Goal: Task Accomplishment & Management: Complete application form

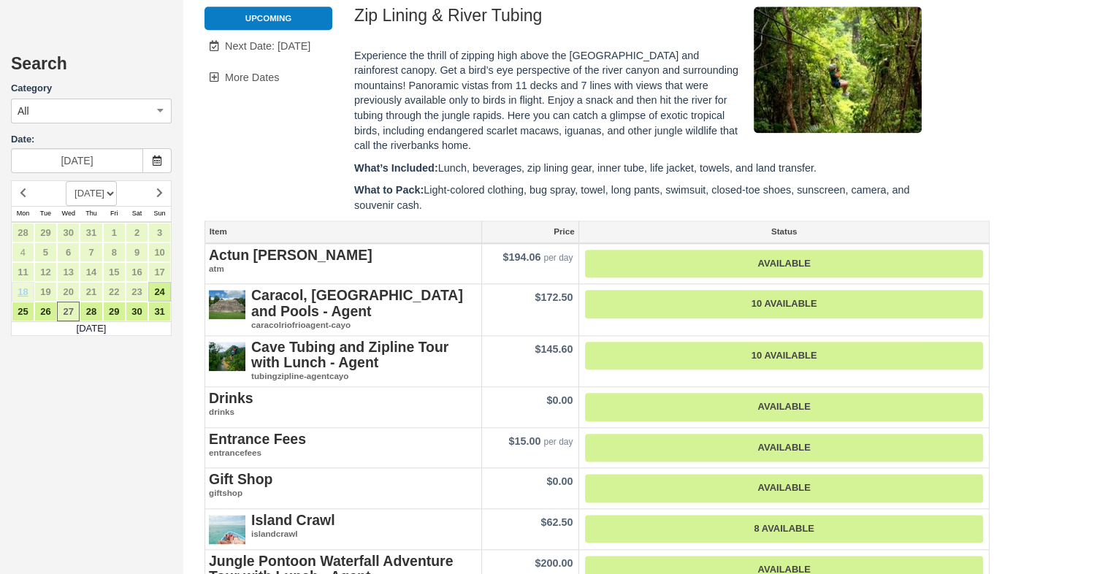
scroll to position [1550, 0]
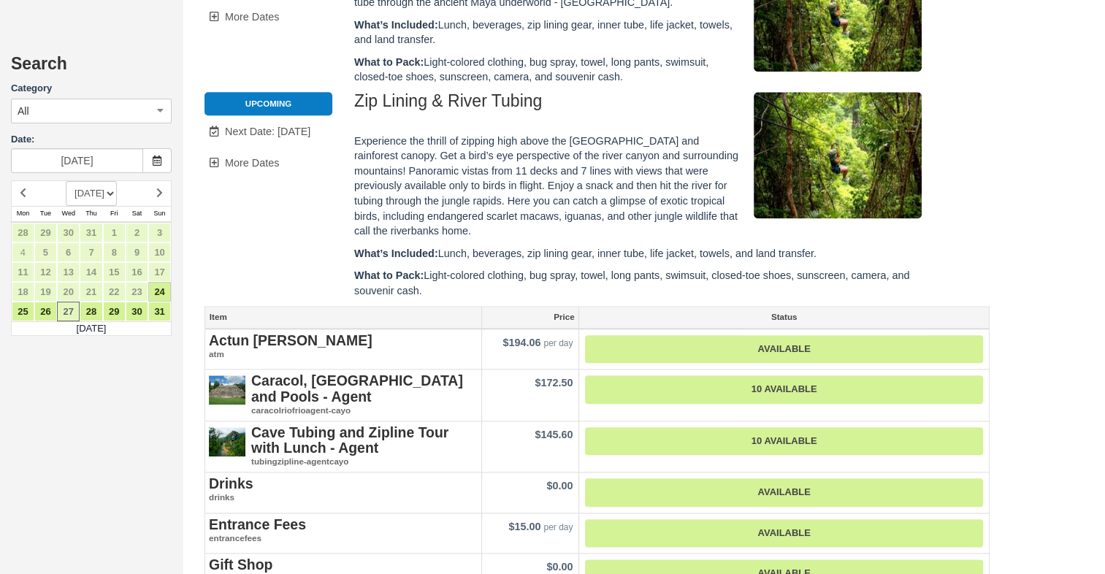
click at [117, 191] on select "[DATE] [DATE] [DATE] [DATE] [DATE] [DATE] [DATE] [DATE] [DATE] [DATE] [DATE] [D…" at bounding box center [91, 193] width 51 height 25
select select "20251101"
click at [66, 181] on select "[DATE] [DATE] [DATE] [DATE] [DATE] [DATE] [DATE] [DATE] [DATE] [DATE] [DATE] [D…" at bounding box center [91, 193] width 51 height 25
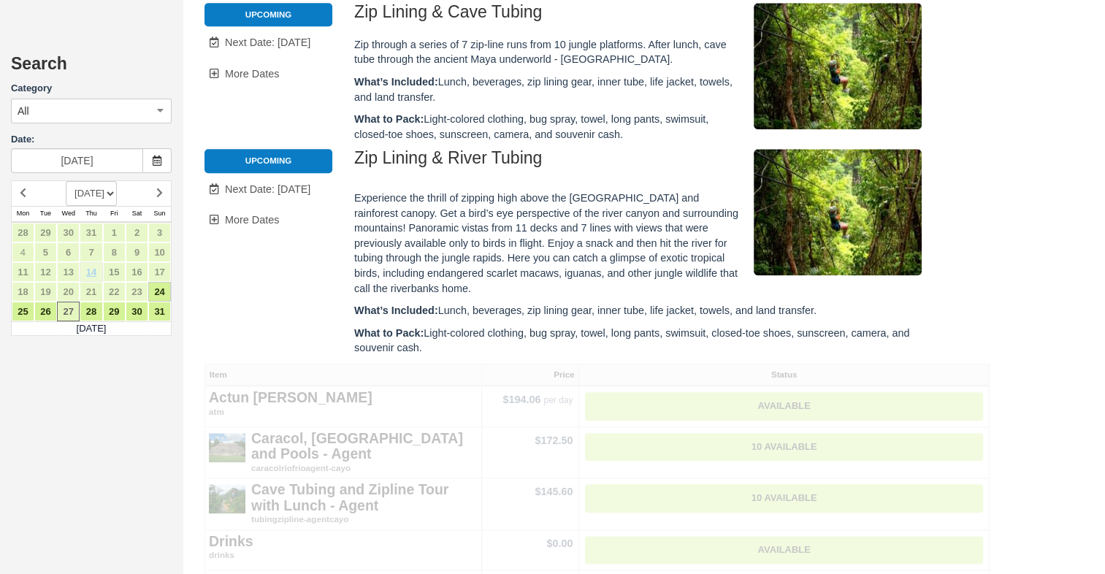
scroll to position [0, 0]
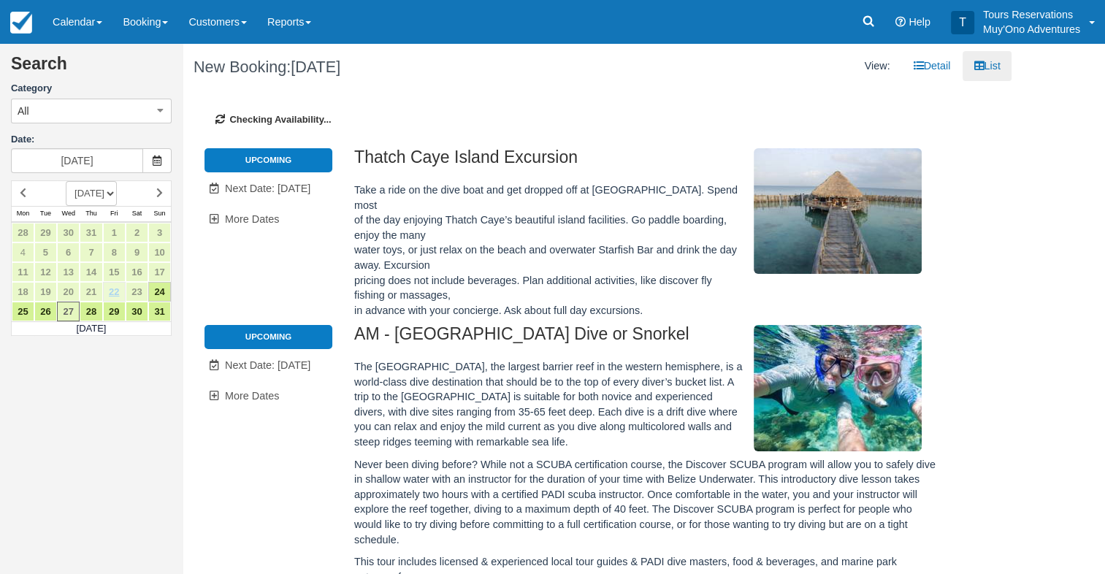
click at [114, 288] on div "Search Category All All Agent Tours - San Pedro/Caye Caulker/Belize City Tours …" at bounding box center [91, 287] width 183 height 574
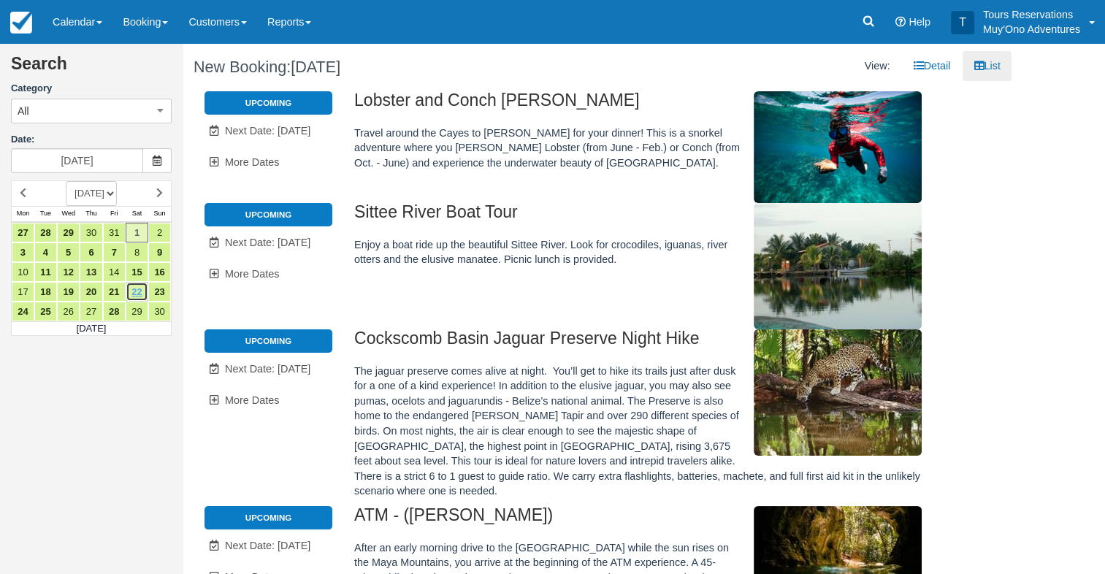
click at [134, 291] on link "22" at bounding box center [137, 292] width 23 height 20
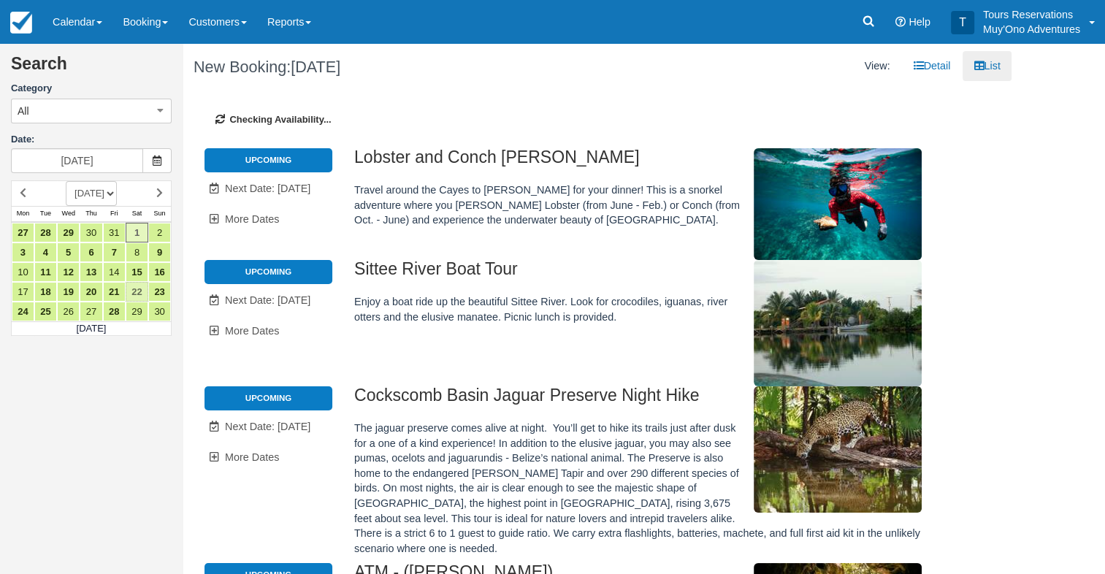
type input "11/22/25"
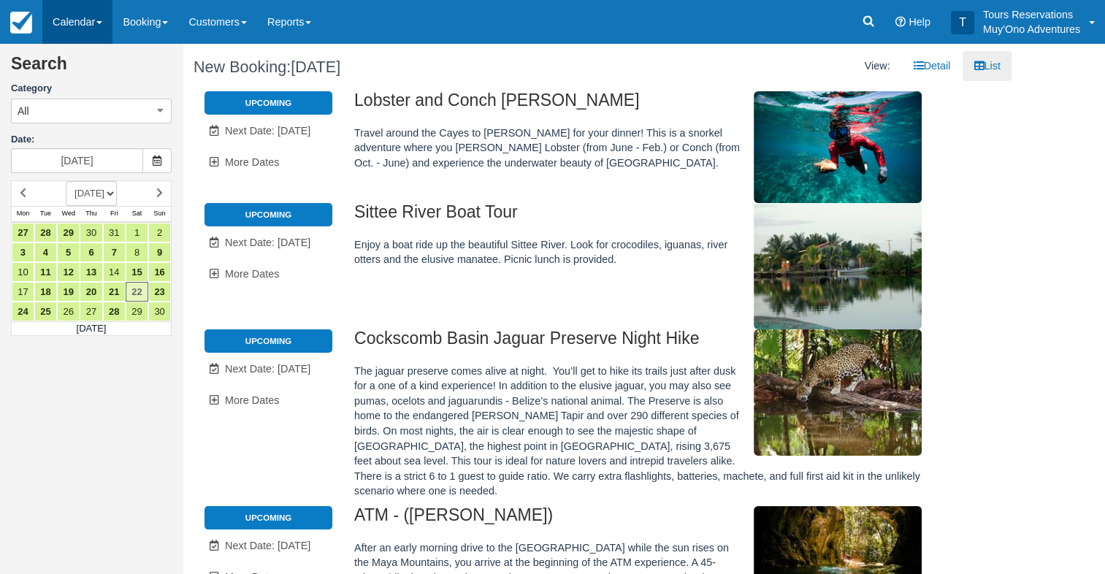
click at [101, 21] on span at bounding box center [99, 22] width 6 height 3
click at [94, 50] on link "Booking" at bounding box center [100, 62] width 115 height 31
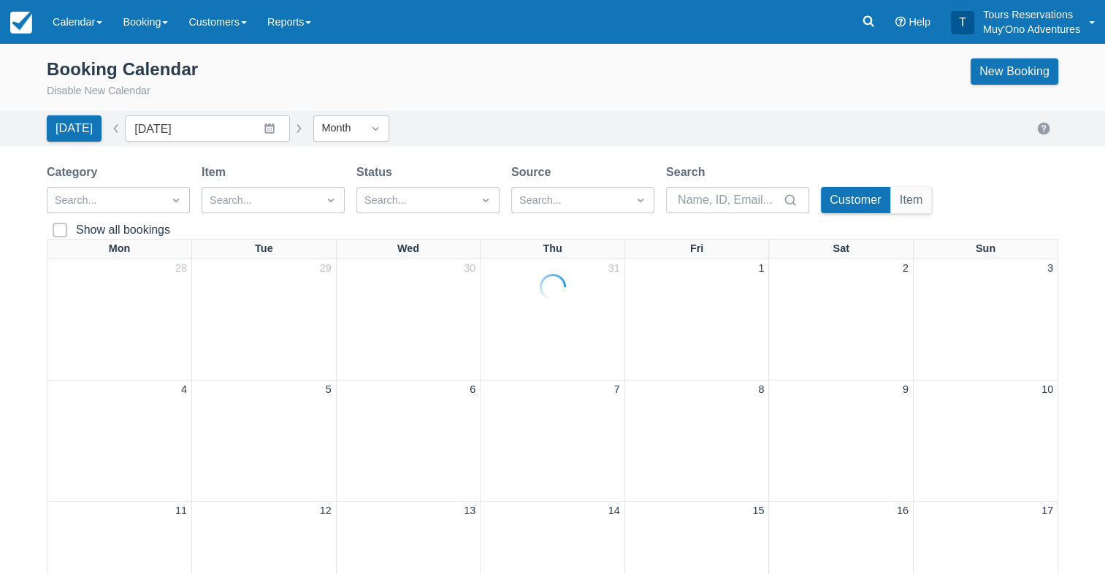
click at [200, 132] on div "Booking Calendar Disable New Calendar New Booking [DATE] Date [DATE] Navigate f…" at bounding box center [552, 516] width 1105 height 945
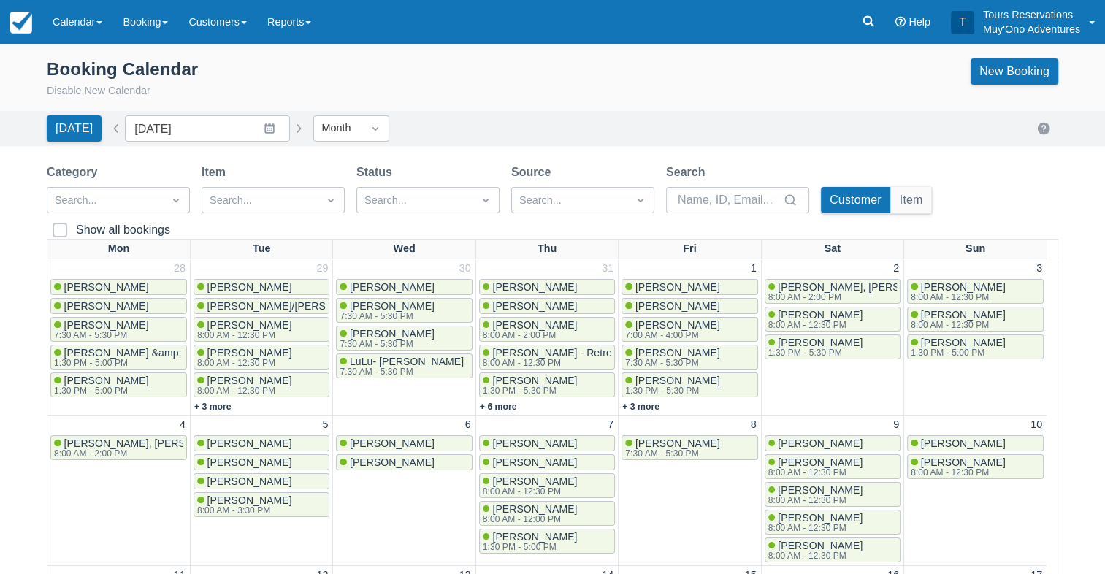
click at [291, 129] on button "button" at bounding box center [299, 129] width 18 height 18
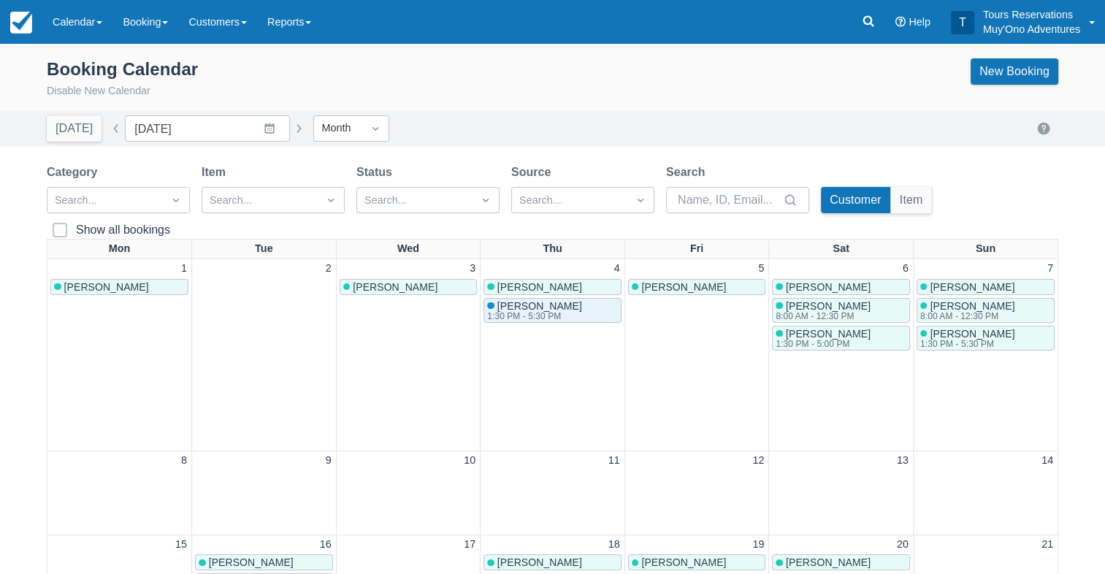
click at [294, 129] on button "button" at bounding box center [299, 129] width 18 height 18
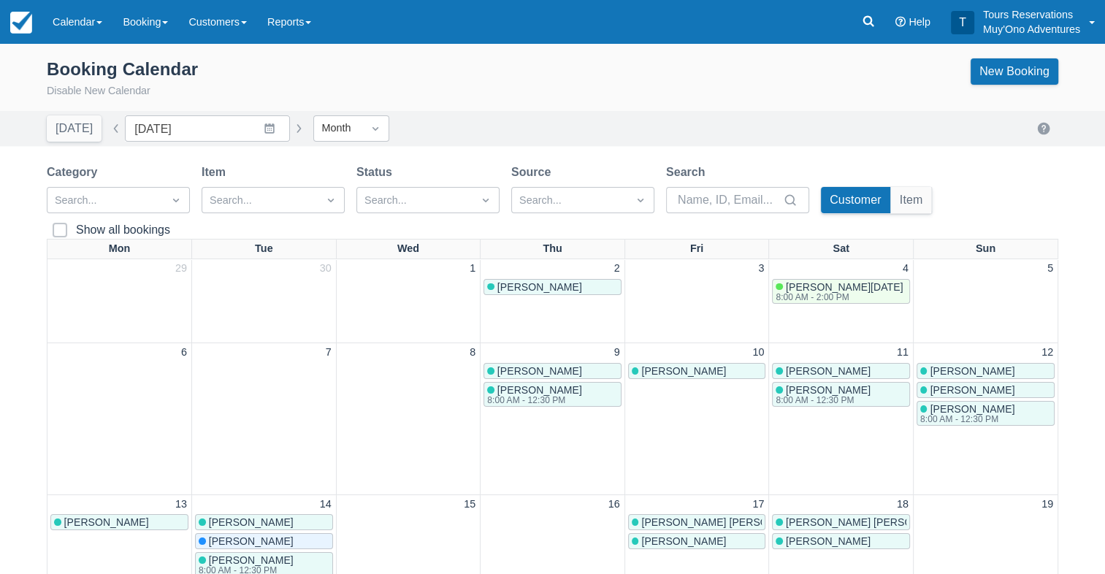
click at [294, 129] on button "button" at bounding box center [299, 129] width 18 height 18
type input "November 2025"
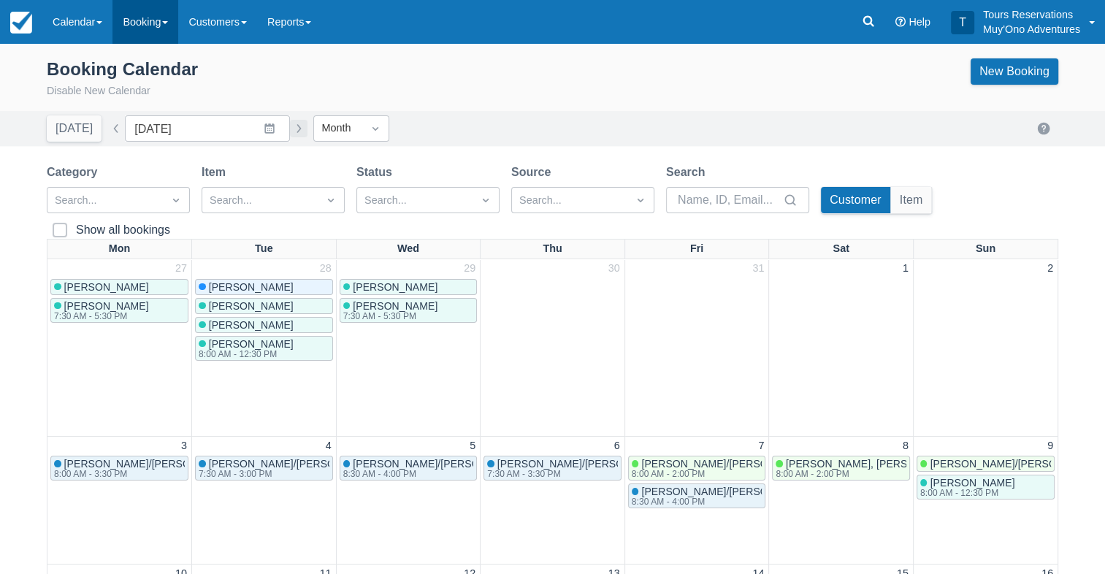
click at [153, 27] on link "Booking" at bounding box center [146, 22] width 66 height 44
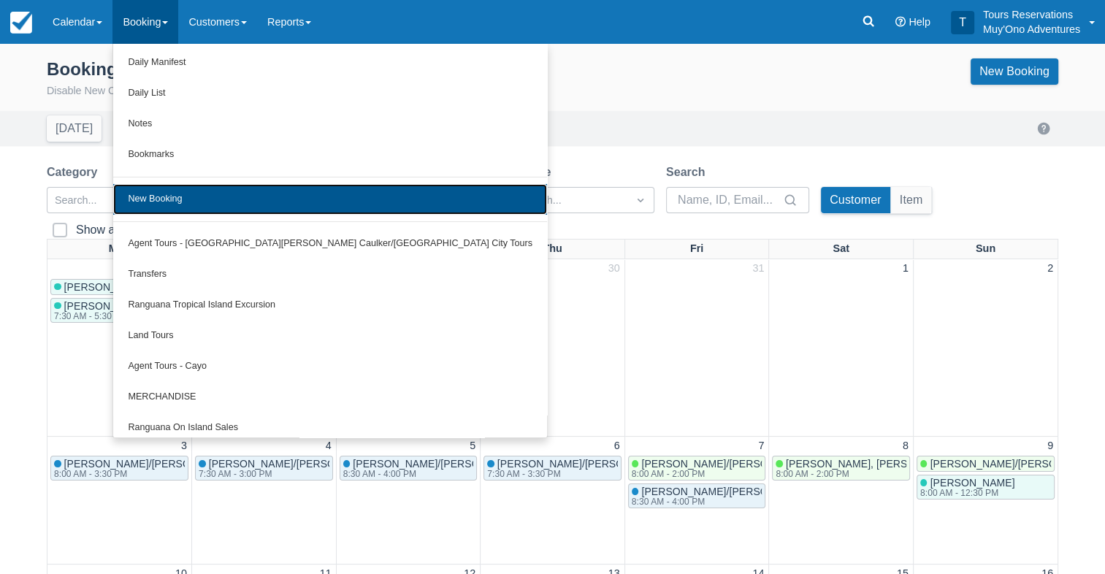
click at [172, 200] on link "New Booking" at bounding box center [330, 199] width 434 height 31
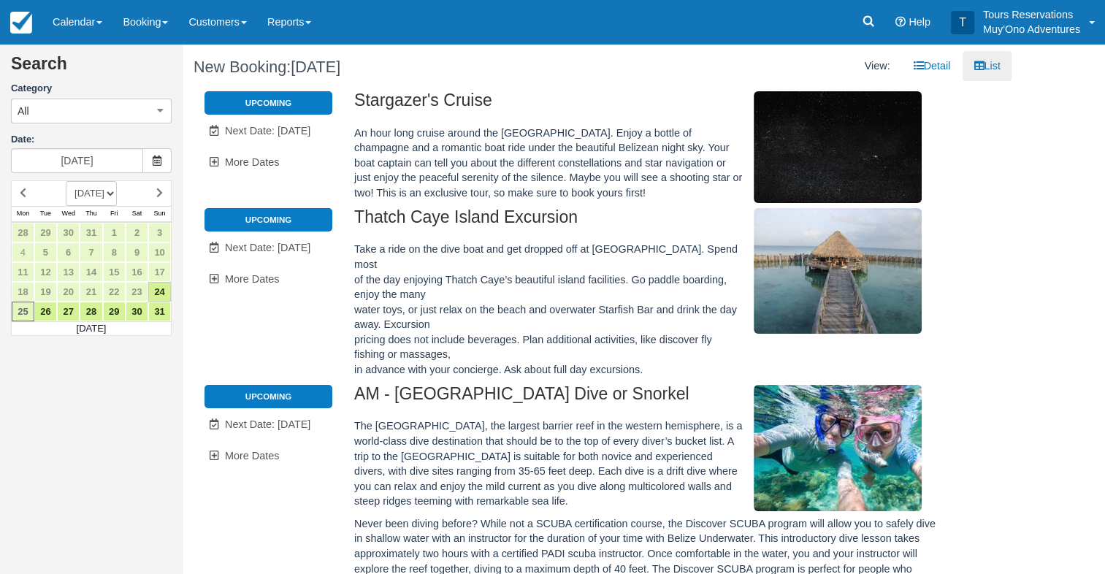
click at [117, 181] on select "[DATE] [DATE] [DATE] [DATE] [DATE] [DATE] [DATE] [DATE] [DATE] [DATE] [DATE] [D…" at bounding box center [91, 193] width 51 height 25
select select "20251101"
click at [66, 181] on select "[DATE] [DATE] [DATE] [DATE] [DATE] [DATE] [DATE] [DATE] [DATE] [DATE] [DATE] [D…" at bounding box center [91, 193] width 51 height 25
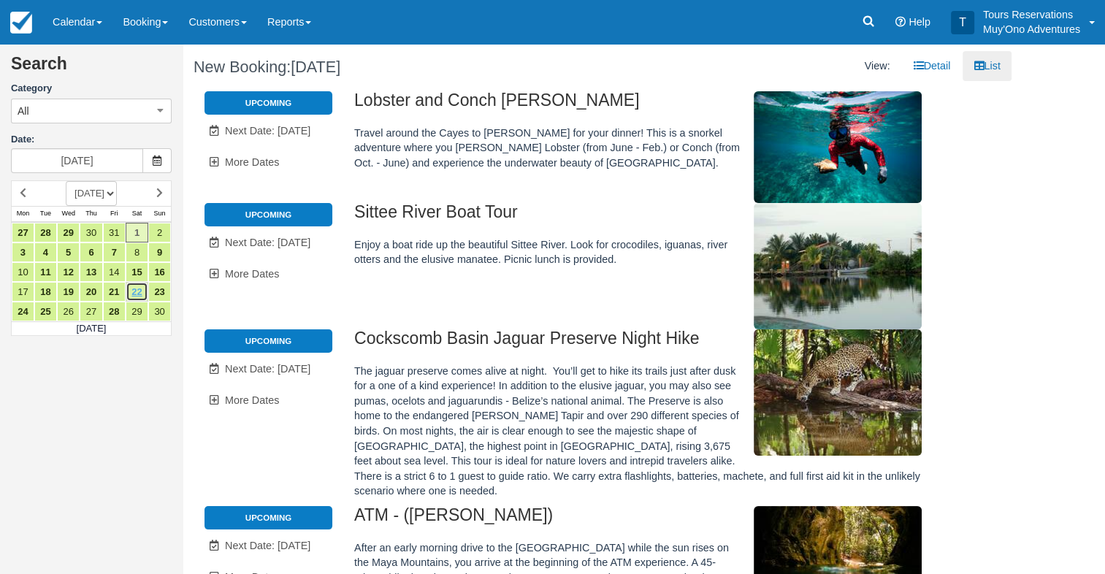
click at [137, 291] on link "22" at bounding box center [137, 292] width 23 height 20
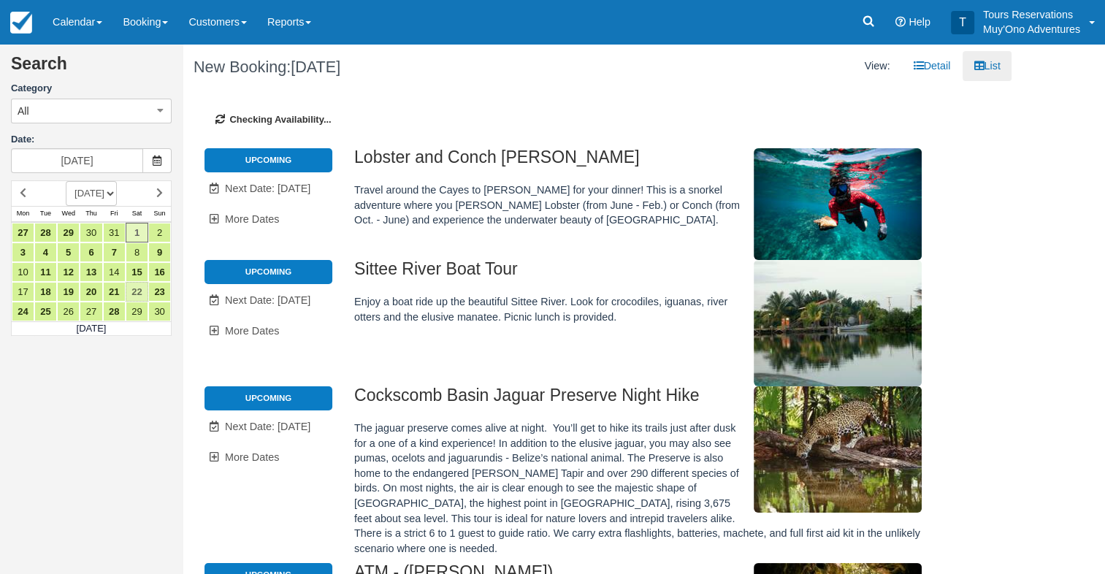
type input "11/22/25"
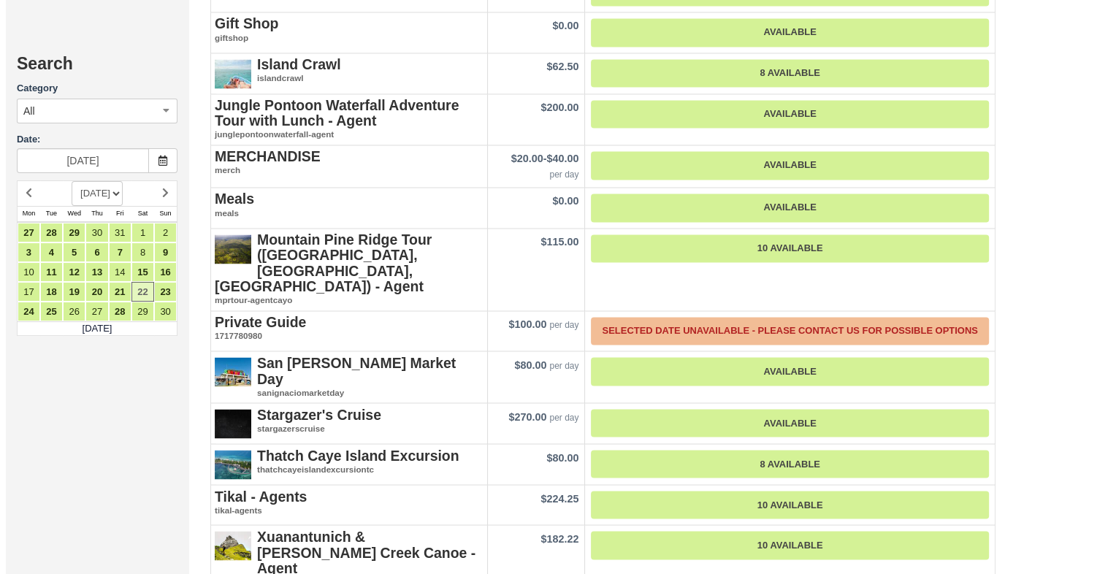
scroll to position [2411, 0]
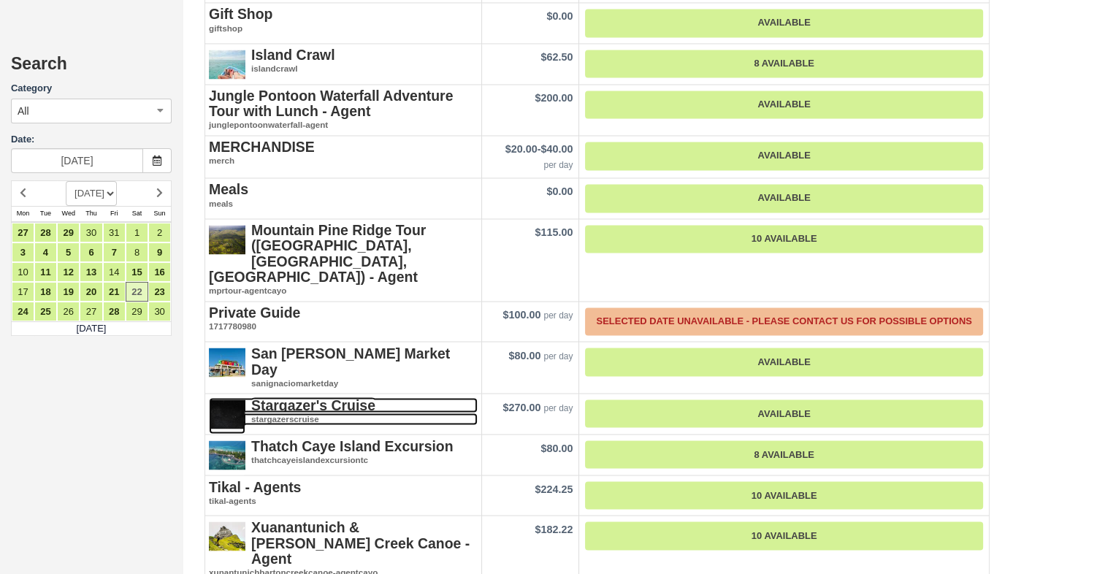
click at [292, 397] on strong "Stargazer's Cruise" at bounding box center [313, 405] width 124 height 16
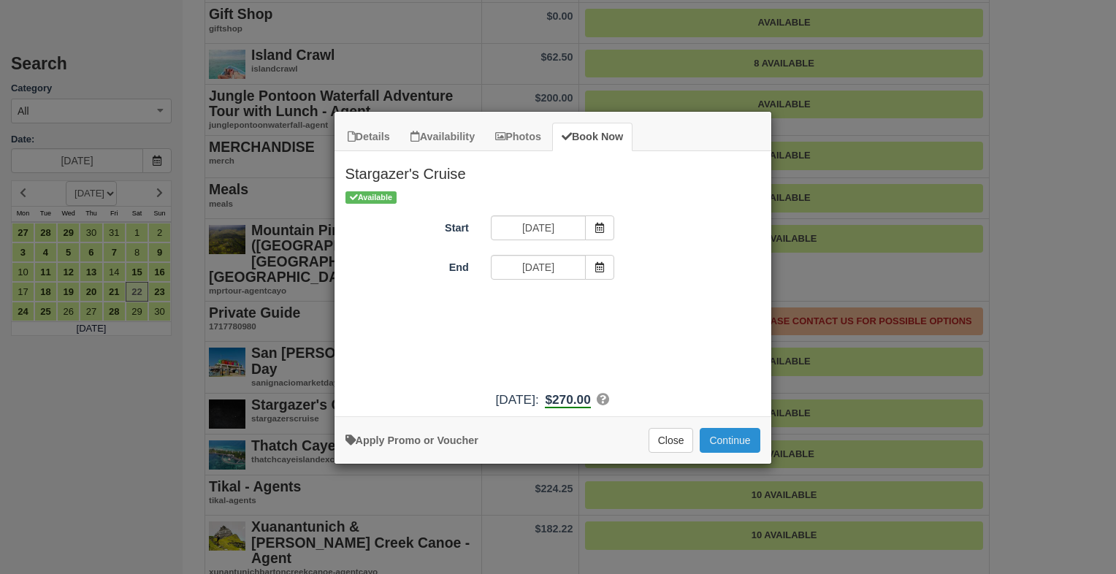
click at [734, 438] on button "Continue" at bounding box center [730, 440] width 60 height 25
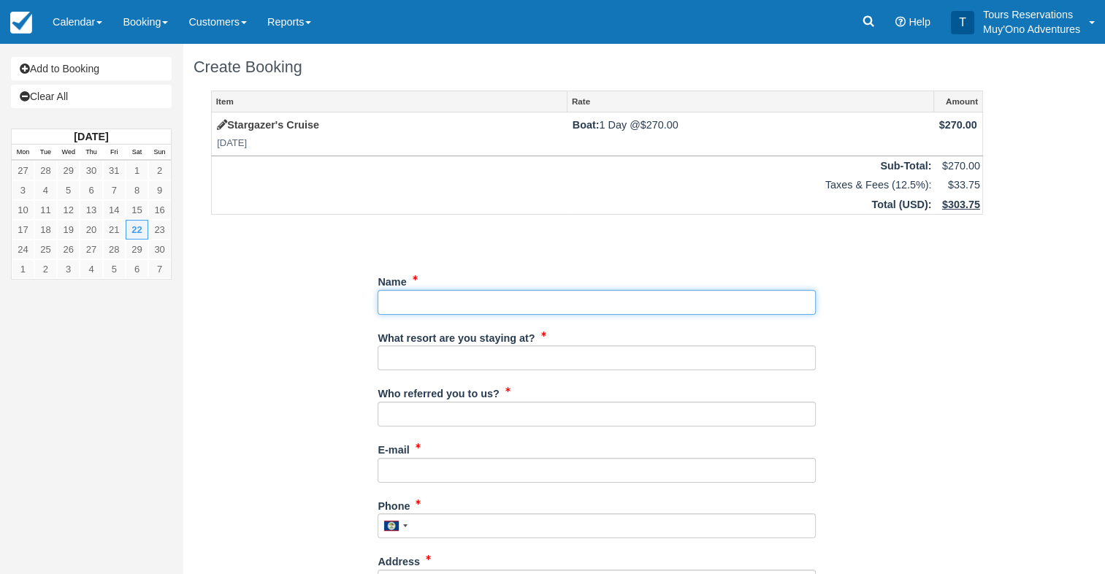
click at [502, 310] on input "Name" at bounding box center [597, 302] width 438 height 25
click at [544, 305] on input "Name" at bounding box center [597, 302] width 438 height 25
click at [435, 290] on input "Name" at bounding box center [597, 302] width 438 height 25
paste input "George Sigel"
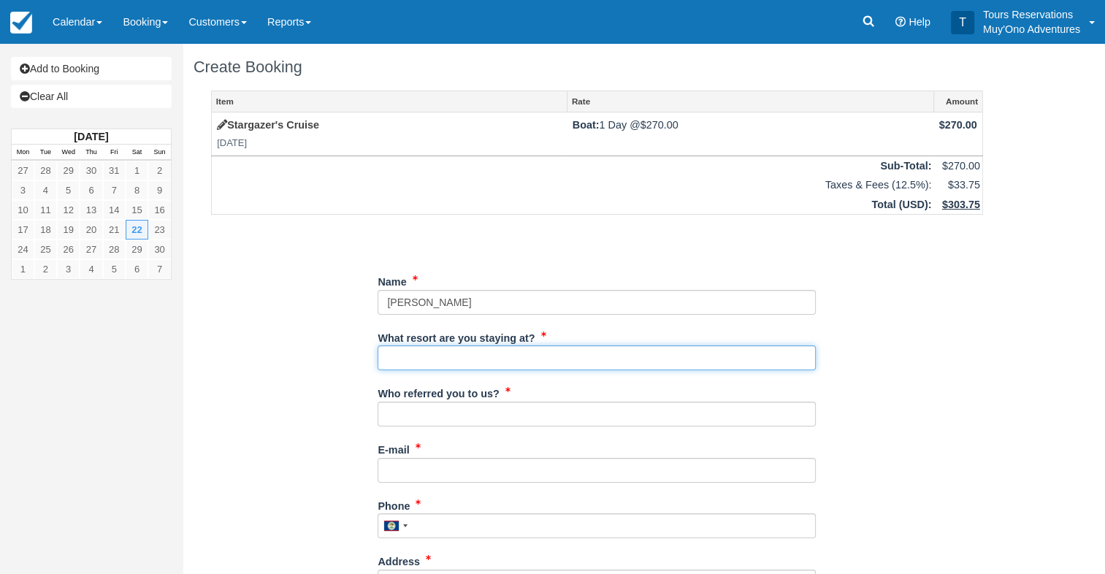
click at [446, 351] on input "What resort are you staying at?" at bounding box center [597, 358] width 438 height 25
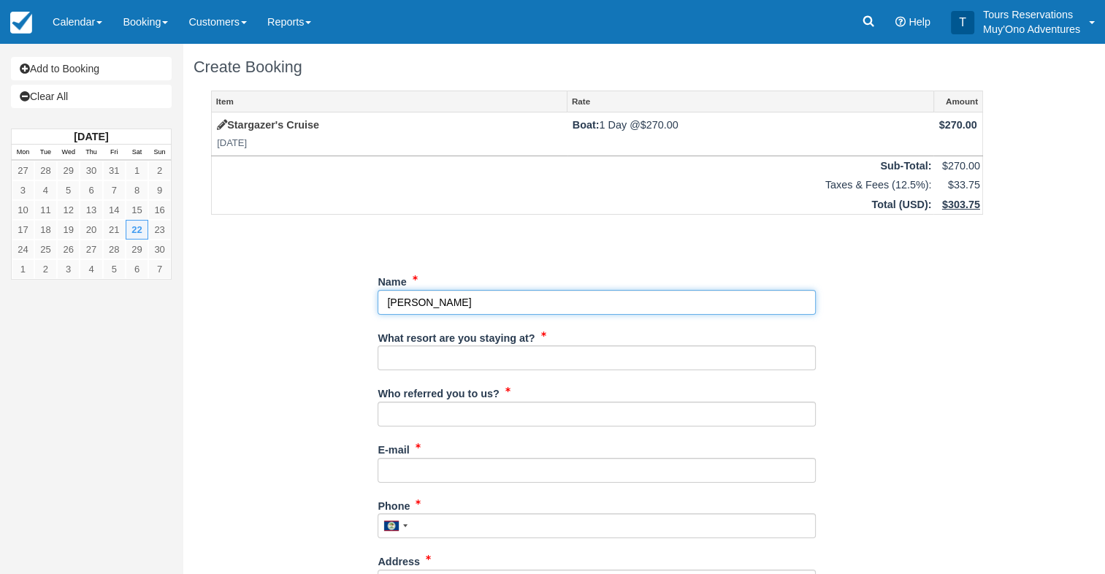
click at [430, 304] on input "Name" at bounding box center [597, 302] width 438 height 25
type input "[PERSON_NAME]"
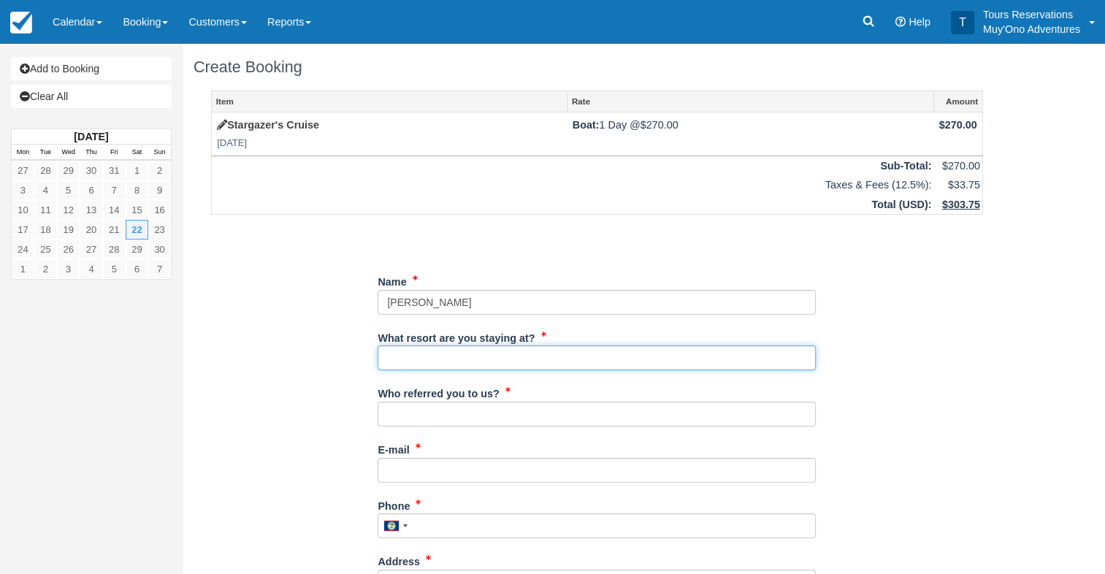
click at [452, 350] on input "What resort are you staying at?" at bounding box center [597, 358] width 438 height 25
click at [450, 362] on input "What resort are you staying at?" at bounding box center [597, 358] width 438 height 25
type input "Thatch Caye"
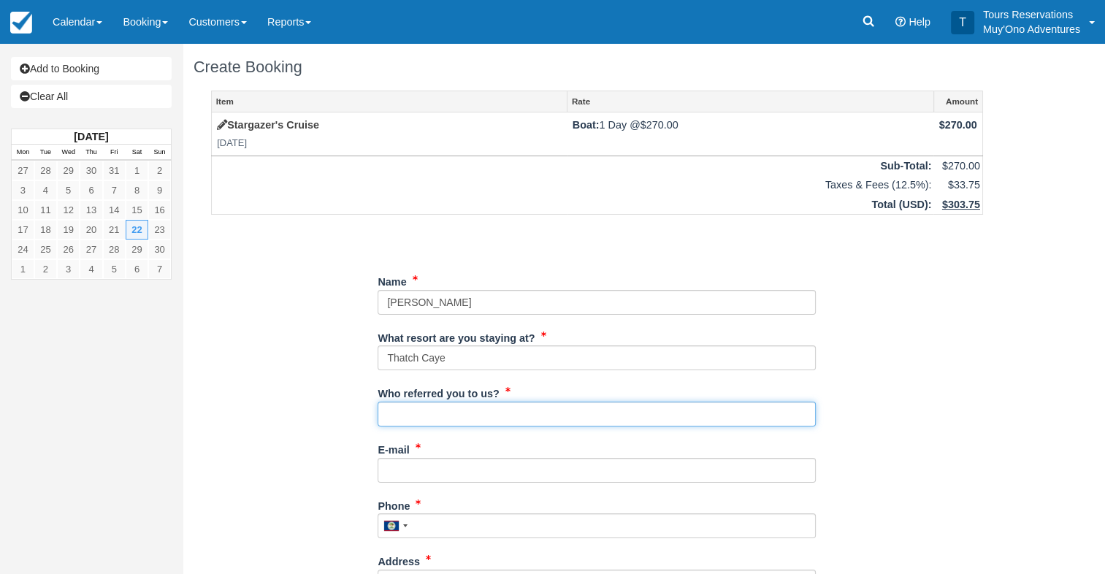
click at [458, 407] on input "Who referred you to us?" at bounding box center [597, 414] width 438 height 25
type input "Eduar Burns"
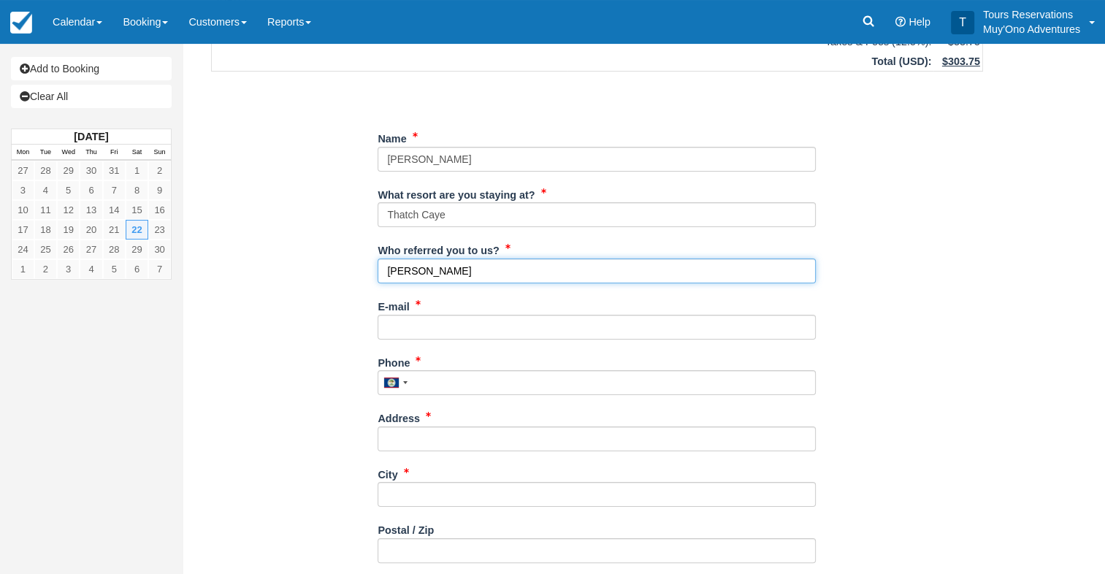
scroll to position [146, 0]
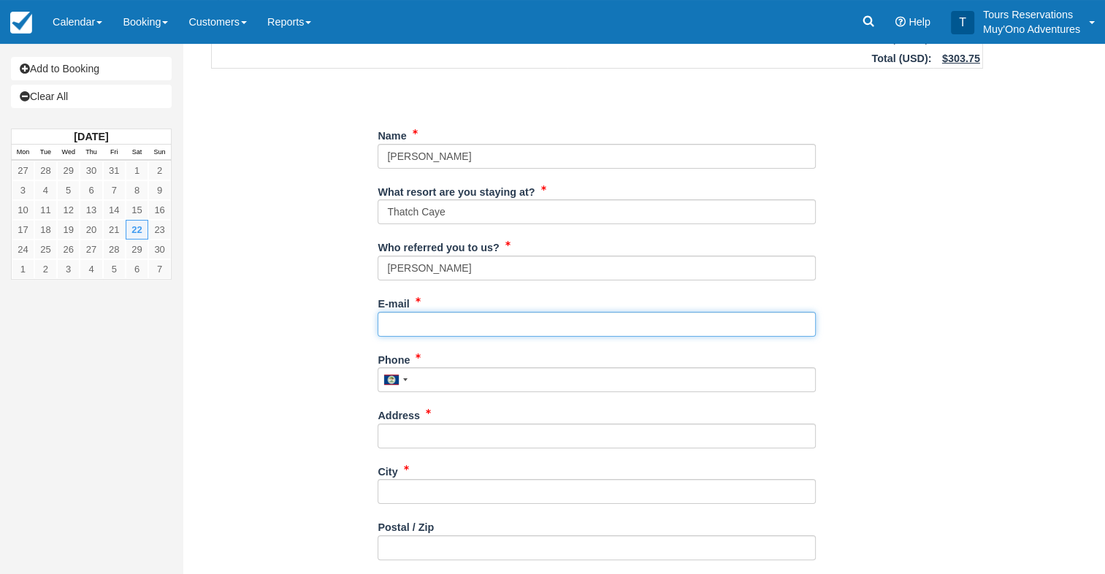
click at [455, 326] on input "E-mail" at bounding box center [597, 324] width 438 height 25
click at [433, 315] on input "E-mail" at bounding box center [597, 324] width 438 height 25
paste input "[EMAIL_ADDRESS][DOMAIN_NAME]"
type input "[EMAIL_ADDRESS][DOMAIN_NAME]"
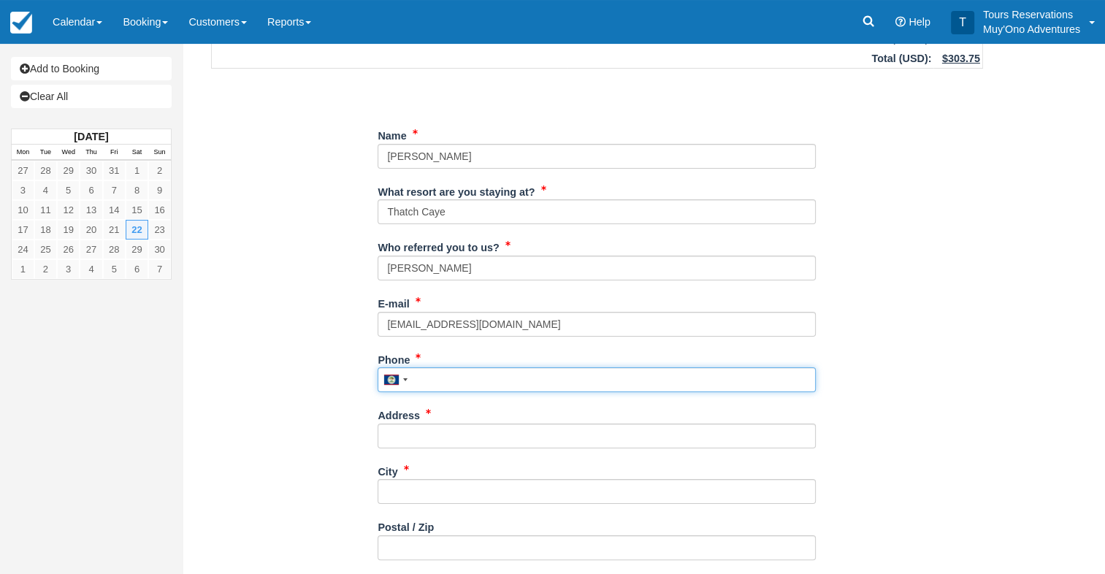
click at [437, 370] on input "Phone" at bounding box center [597, 380] width 438 height 25
paste input "617) 257-1502"
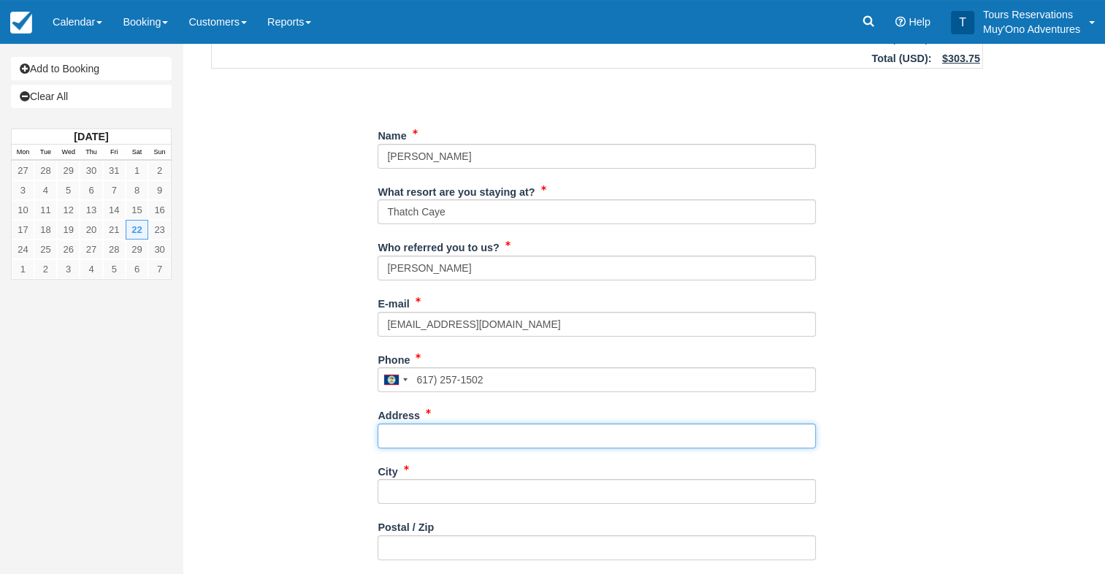
type input "6172571502"
click at [452, 438] on input "Address" at bounding box center [597, 436] width 438 height 25
paste input "[STREET_ADDRESS][PERSON_NAME]"
type input "[STREET_ADDRESS][PERSON_NAME]"
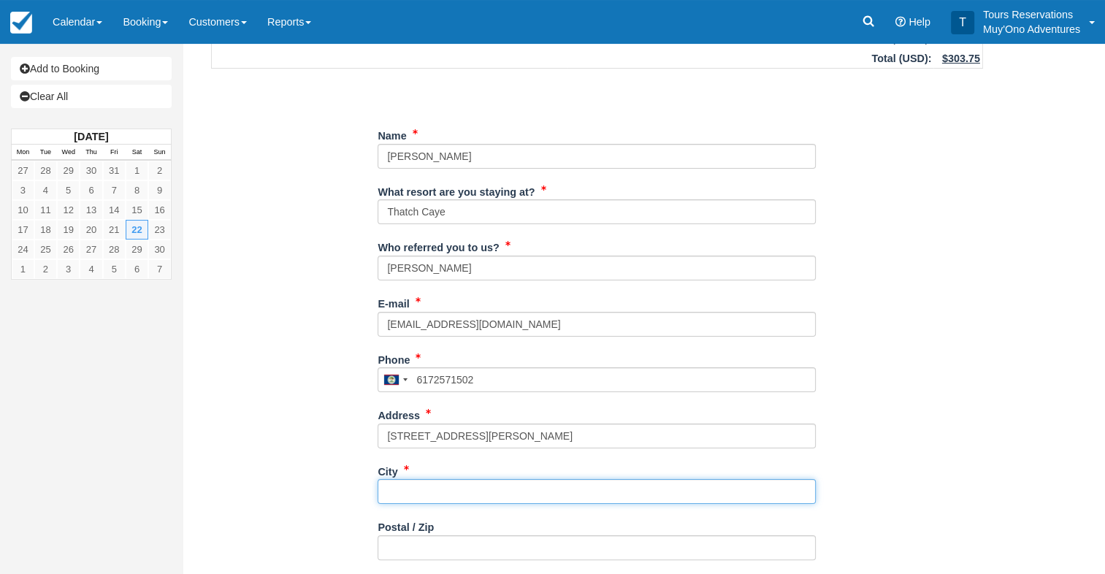
click at [460, 488] on input "City" at bounding box center [597, 491] width 438 height 25
paste input "Friendship"
type input "Friendship"
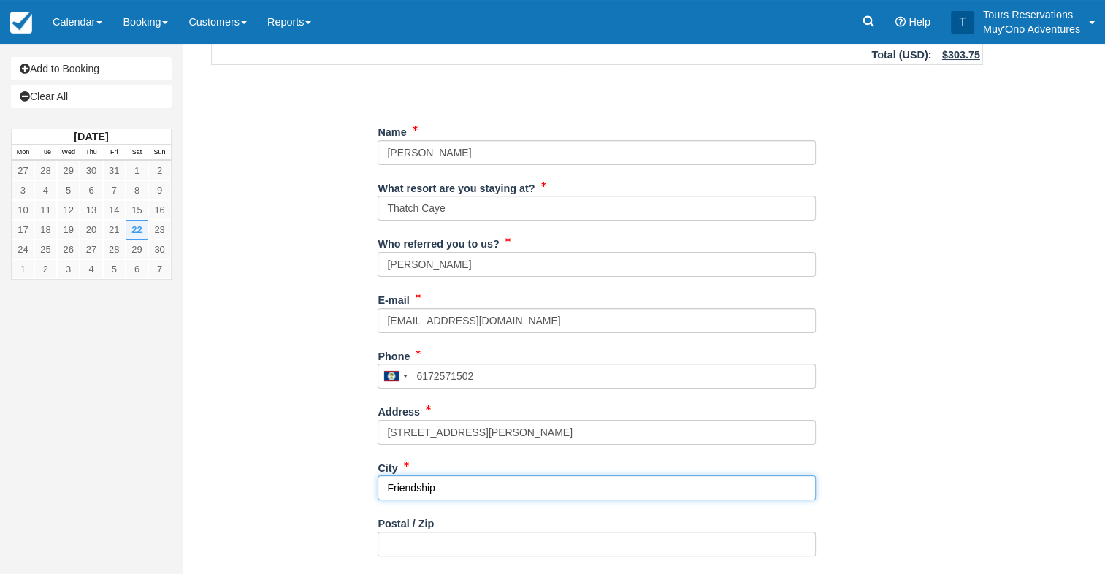
scroll to position [292, 0]
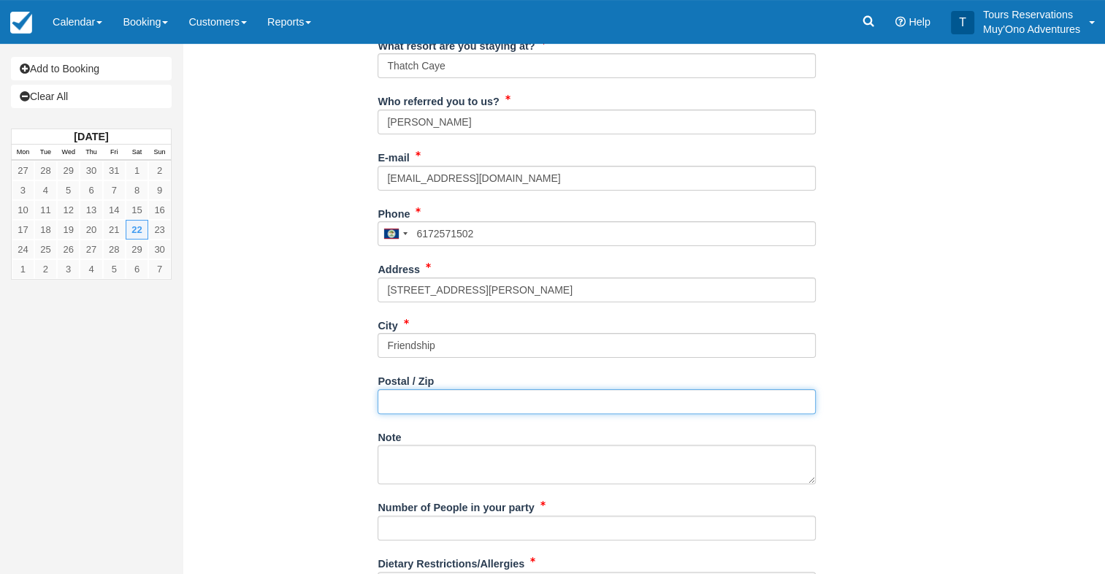
click at [443, 405] on input "Postal / Zip" at bounding box center [597, 401] width 438 height 25
paste input "04547"
type input "04547"
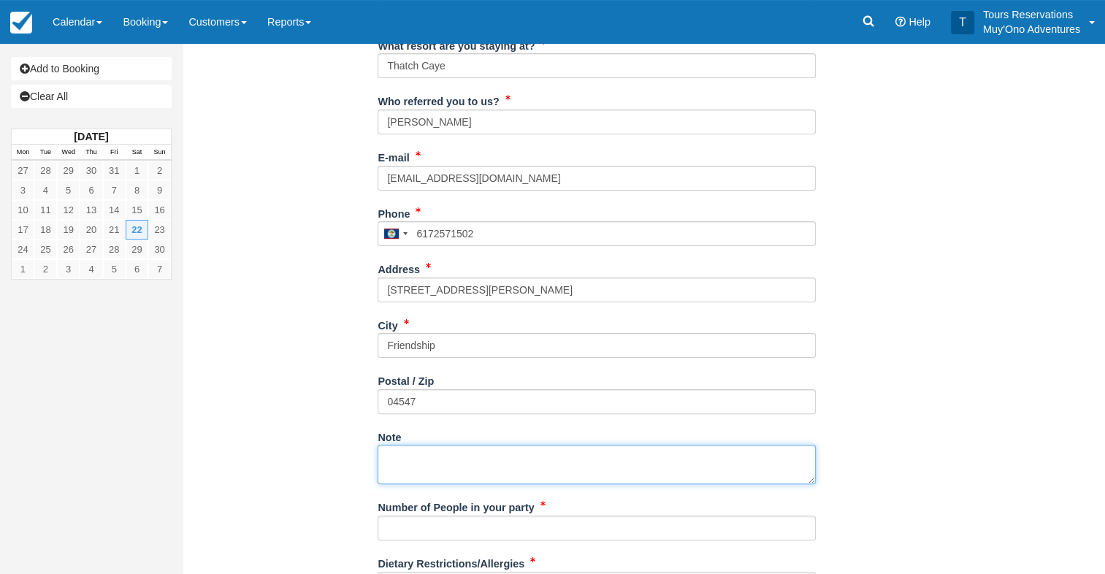
click at [455, 449] on textarea "Note" at bounding box center [597, 464] width 438 height 39
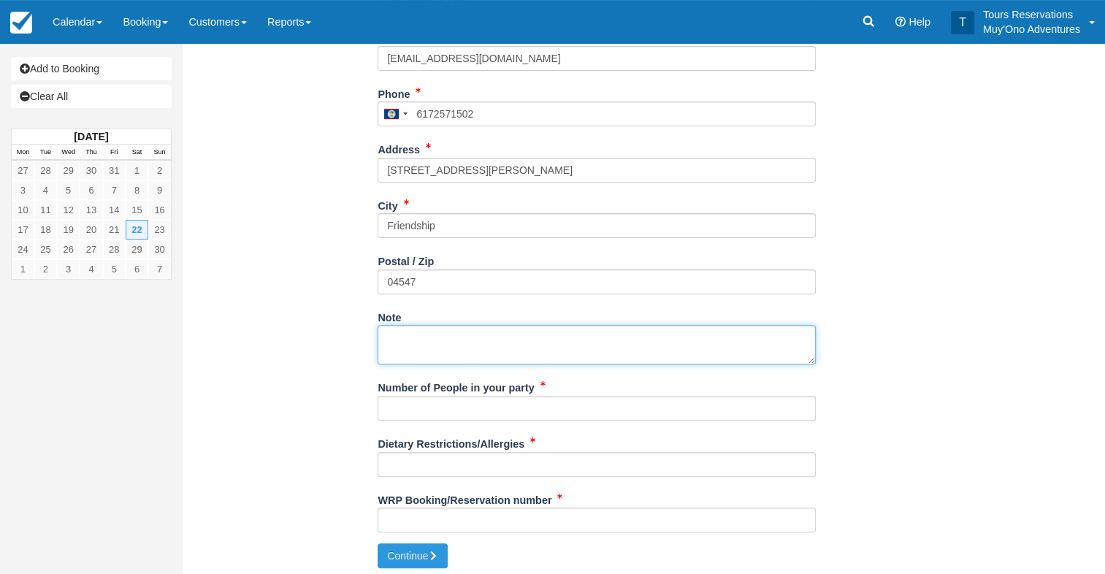
scroll to position [416, 0]
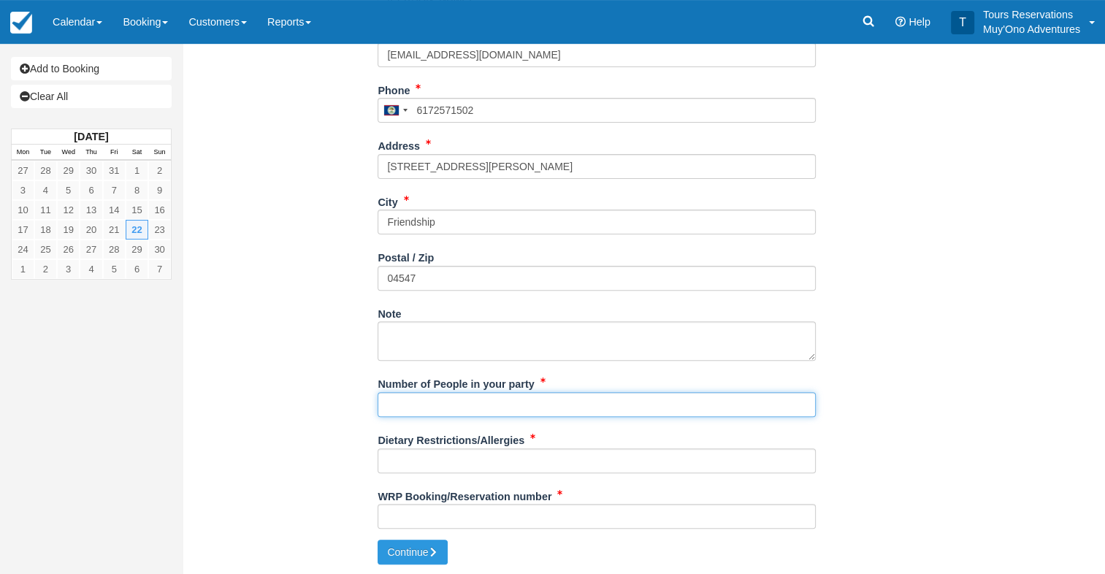
click at [418, 410] on input "Number of People in your party" at bounding box center [597, 404] width 438 height 25
type input "2px"
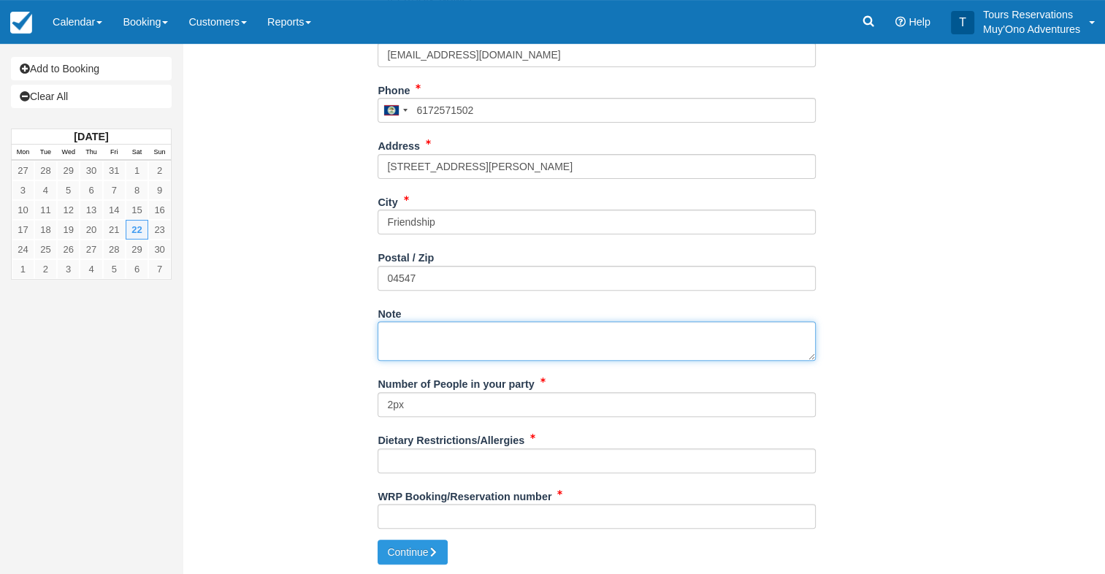
click at [682, 335] on textarea "Note" at bounding box center [597, 340] width 438 height 39
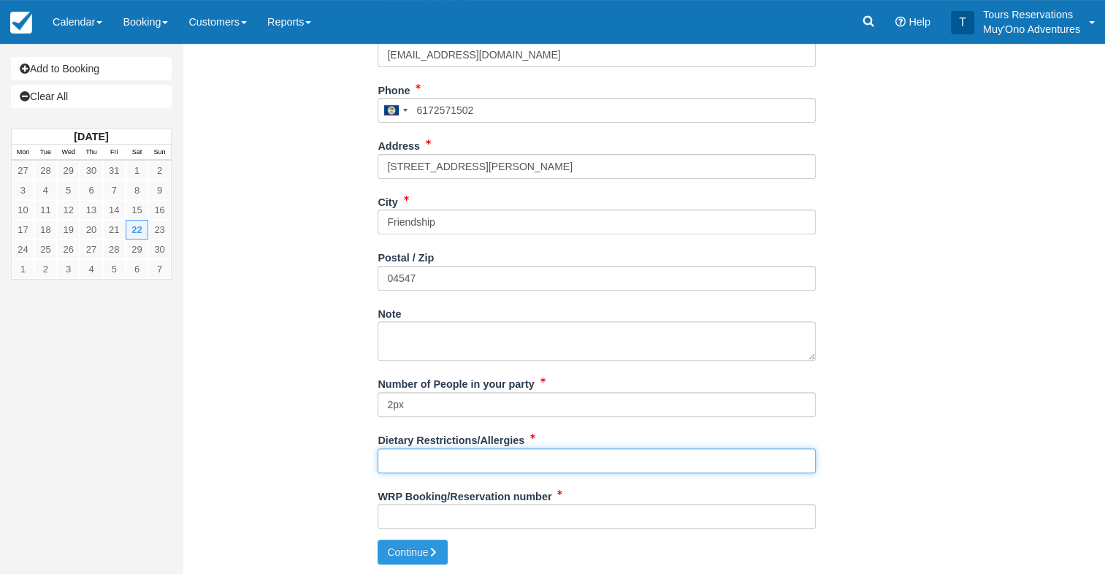
click at [615, 459] on input "Dietary Restrictions/Allergies" at bounding box center [597, 461] width 438 height 25
type input "None"
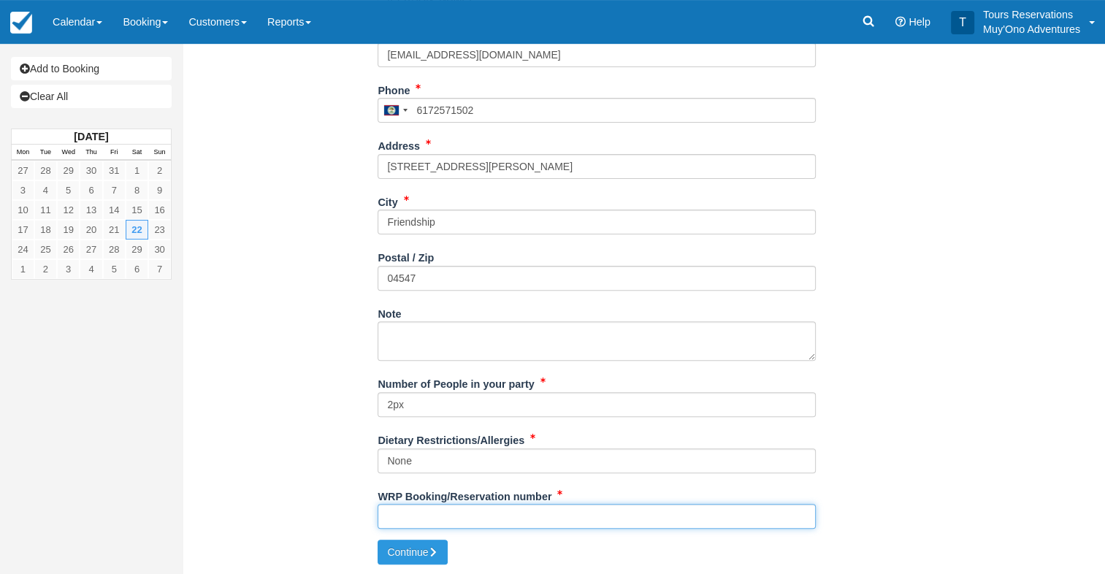
click at [544, 516] on input "WRP Booking/Reservation number" at bounding box center [597, 516] width 438 height 25
paste input "48450914"
type input "48450914"
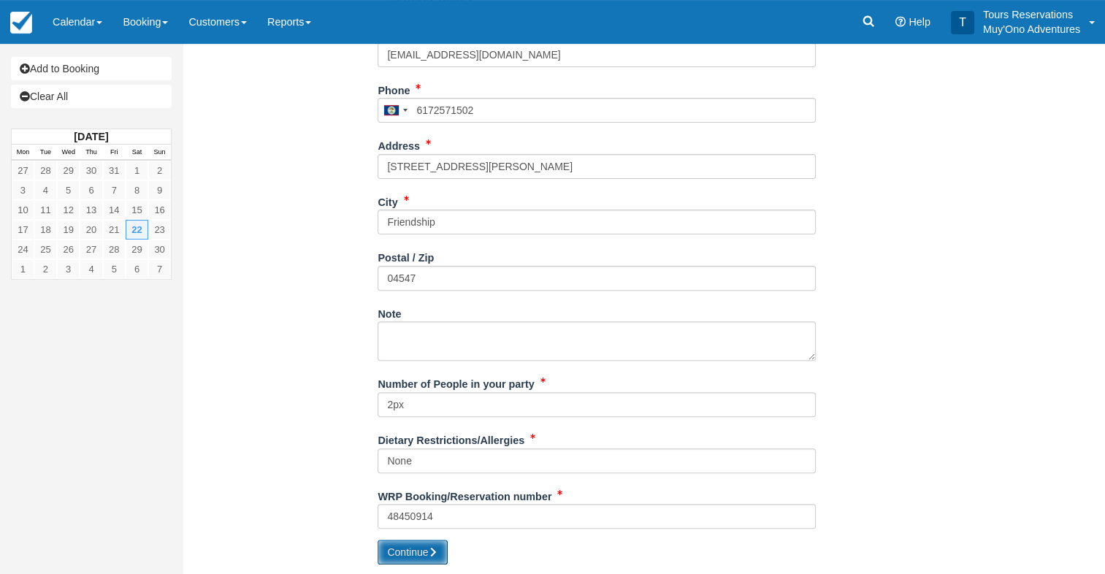
click at [403, 554] on button "Continue" at bounding box center [413, 552] width 70 height 25
type input "+5016172571502"
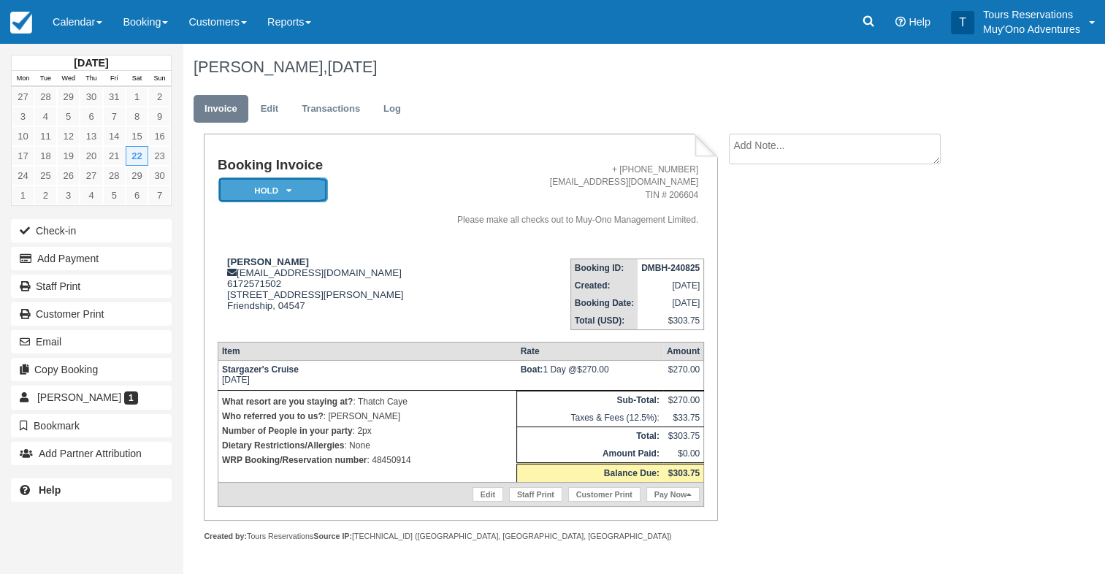
click at [308, 189] on em "HOLD" at bounding box center [273, 191] width 110 height 26
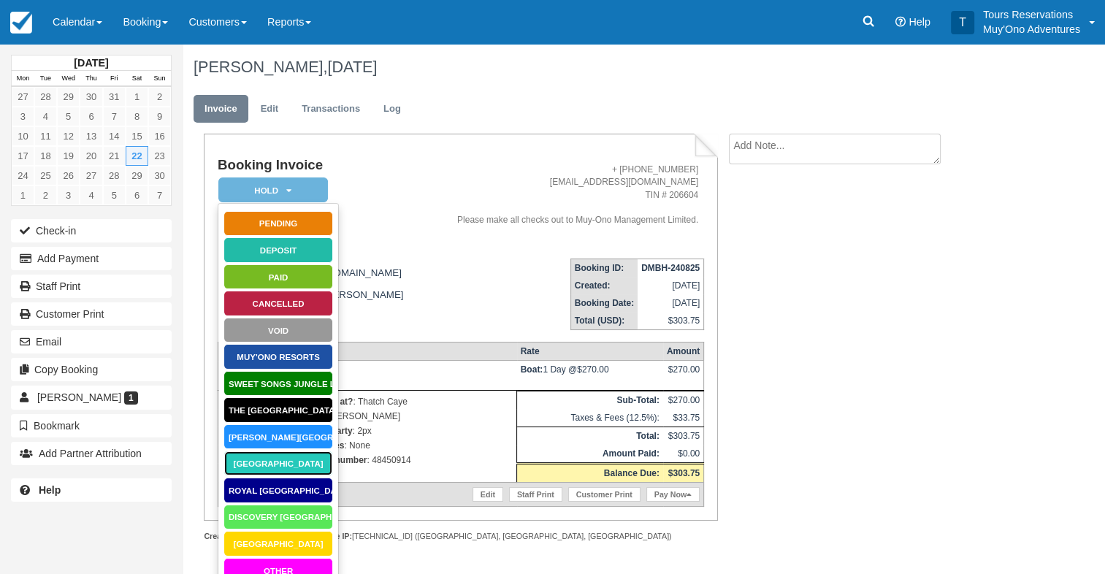
click at [302, 460] on link "[GEOGRAPHIC_DATA]" at bounding box center [279, 464] width 110 height 26
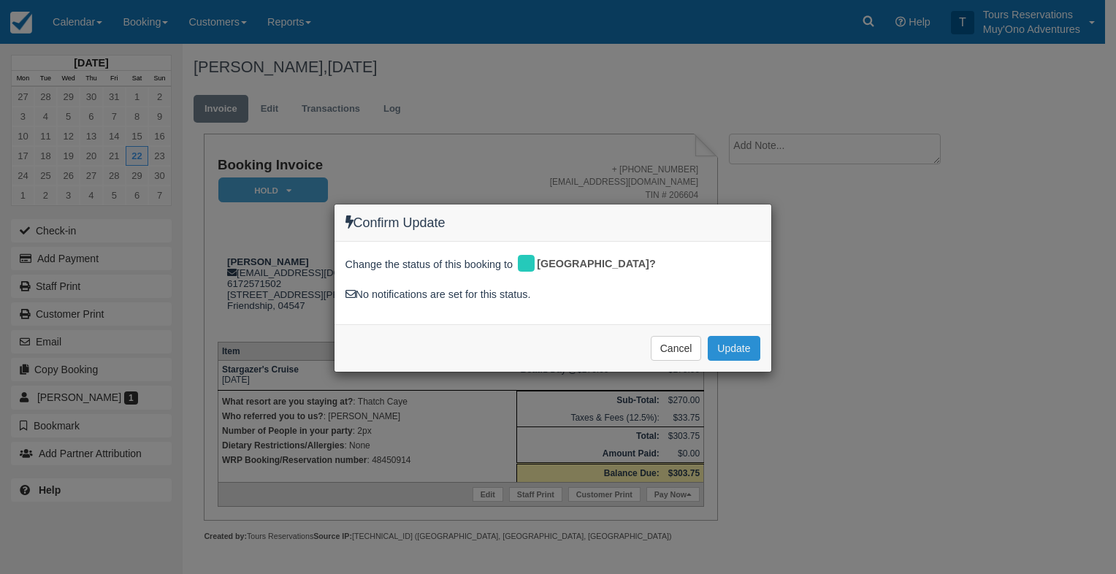
click at [750, 346] on button "Update" at bounding box center [734, 348] width 52 height 25
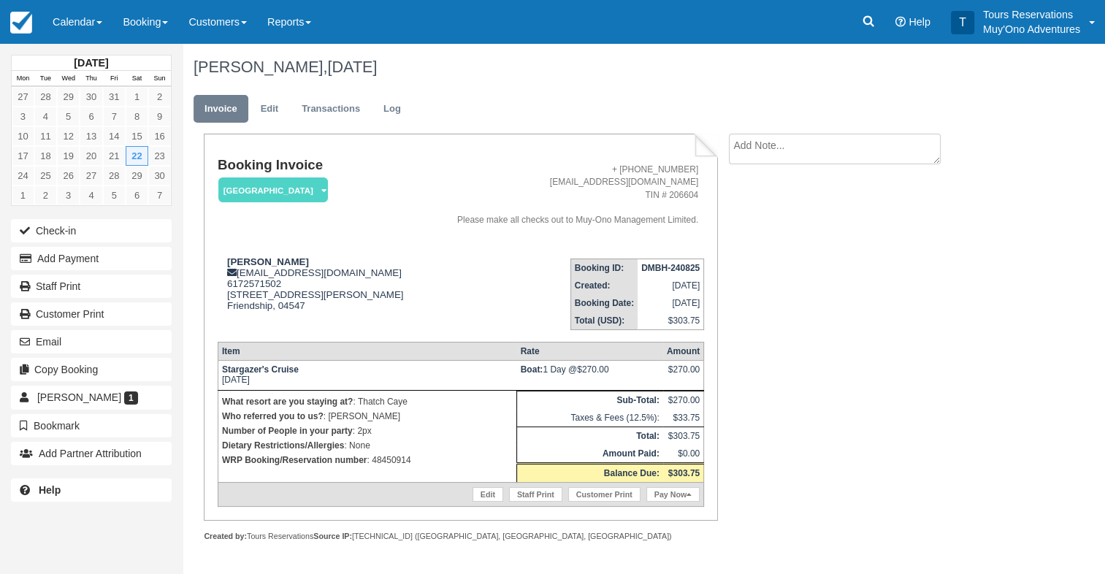
click at [685, 269] on strong "DMBH-240825" at bounding box center [670, 268] width 58 height 10
copy tbody "DMBH-240825"
click at [812, 143] on textarea at bounding box center [835, 175] width 212 height 82
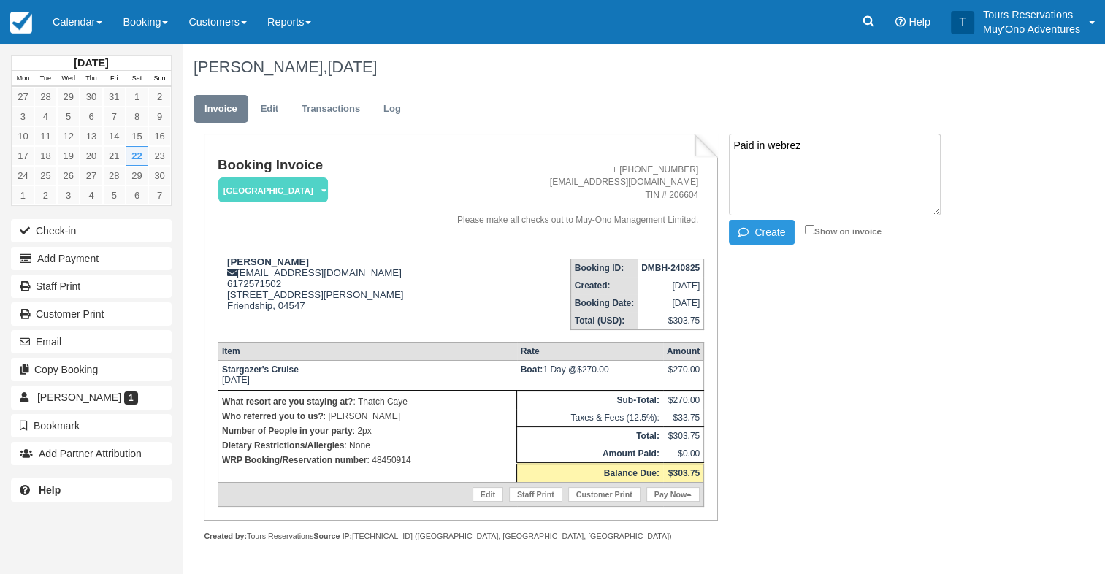
paste textarea "48450914"
type textarea "Paid in webrez 48450914"
drag, startPoint x: 750, startPoint y: 238, endPoint x: 758, endPoint y: 235, distance: 9.2
click at [750, 238] on button "Create" at bounding box center [762, 232] width 66 height 25
click at [660, 270] on strong "DMBH-240825" at bounding box center [670, 268] width 58 height 10
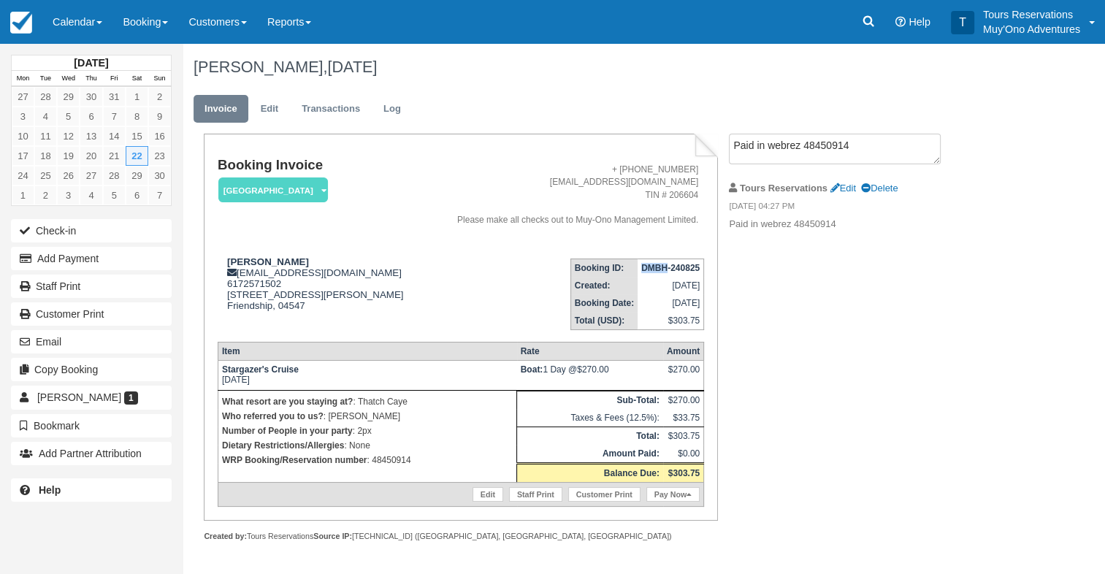
click at [660, 270] on strong "DMBH-240825" at bounding box center [670, 268] width 58 height 10
copy tbody "DMBH-240825"
